Goal: Communication & Community: Participate in discussion

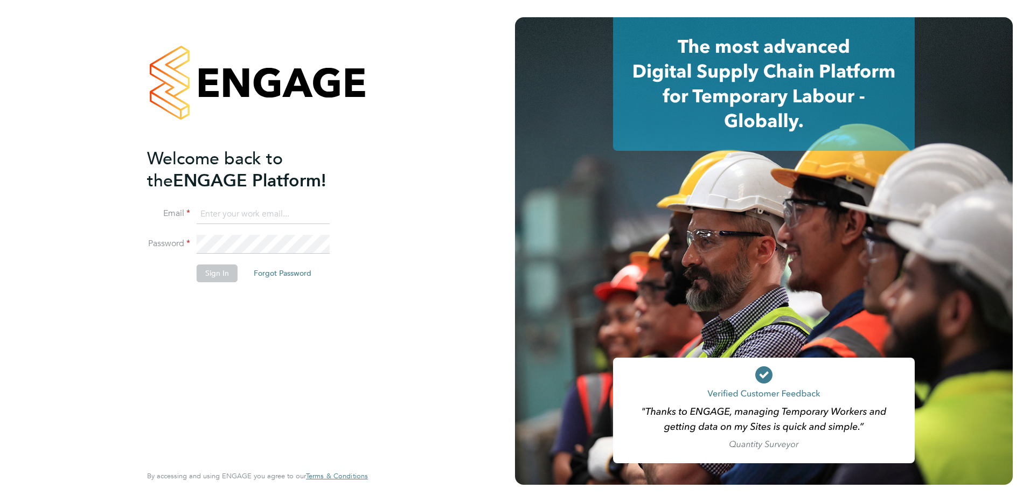
type input "Kerry.Cattle@ncclondon.ac.uk"
click at [221, 274] on button "Sign In" at bounding box center [217, 273] width 41 height 17
click at [0, 0] on div "Sorry, we are having problems connecting to our services." at bounding box center [0, 0] width 0 height 0
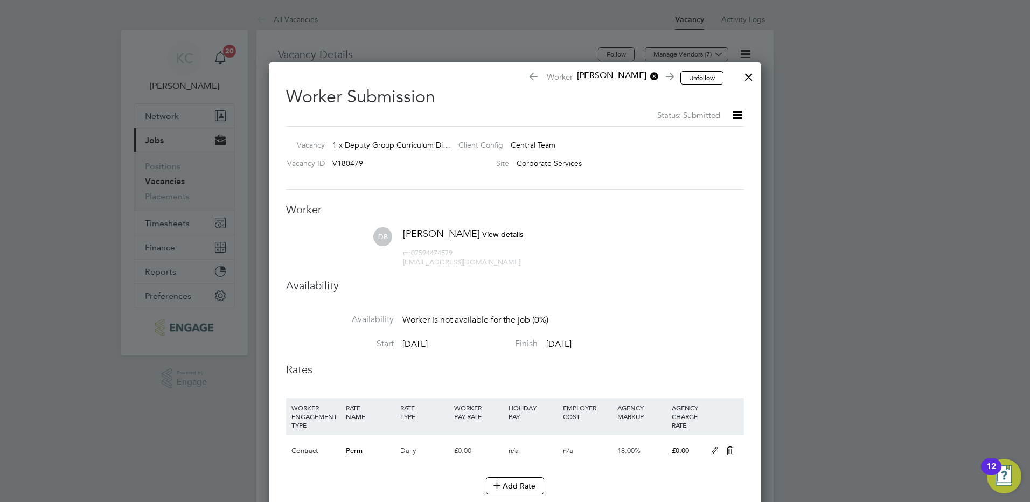
click at [746, 73] on div at bounding box center [748, 74] width 19 height 19
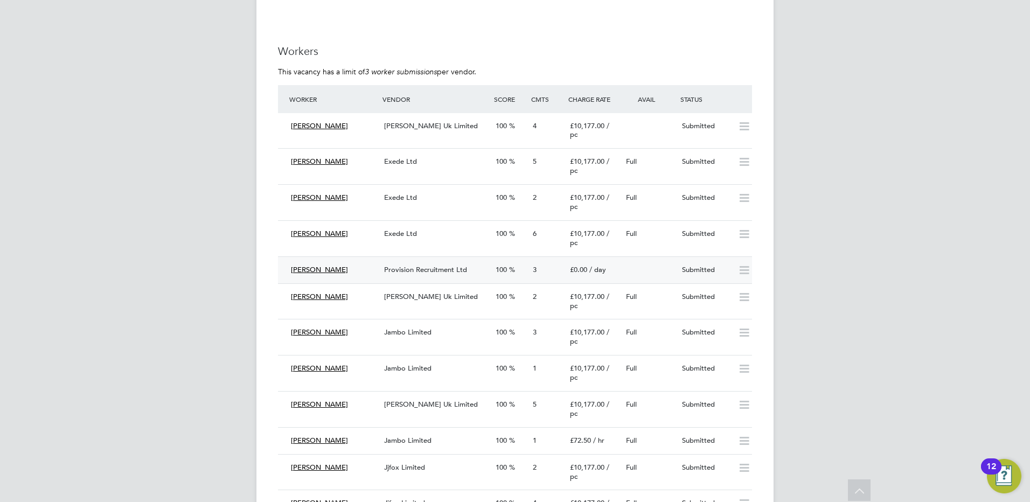
click at [445, 274] on span "Provision Recruitment Ltd" at bounding box center [425, 269] width 83 height 9
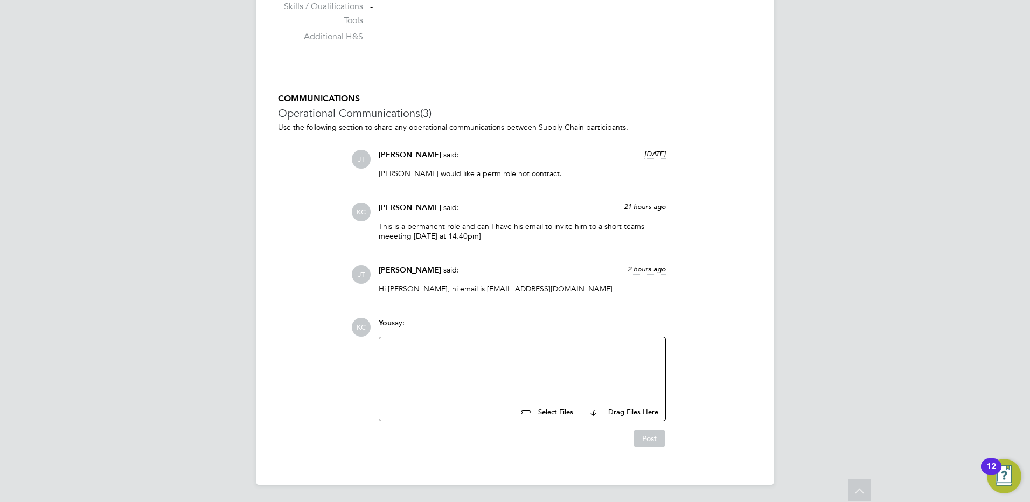
click at [502, 356] on div at bounding box center [522, 367] width 273 height 46
click at [653, 440] on button "Post" at bounding box center [650, 438] width 32 height 17
